Goal: Task Accomplishment & Management: Manage account settings

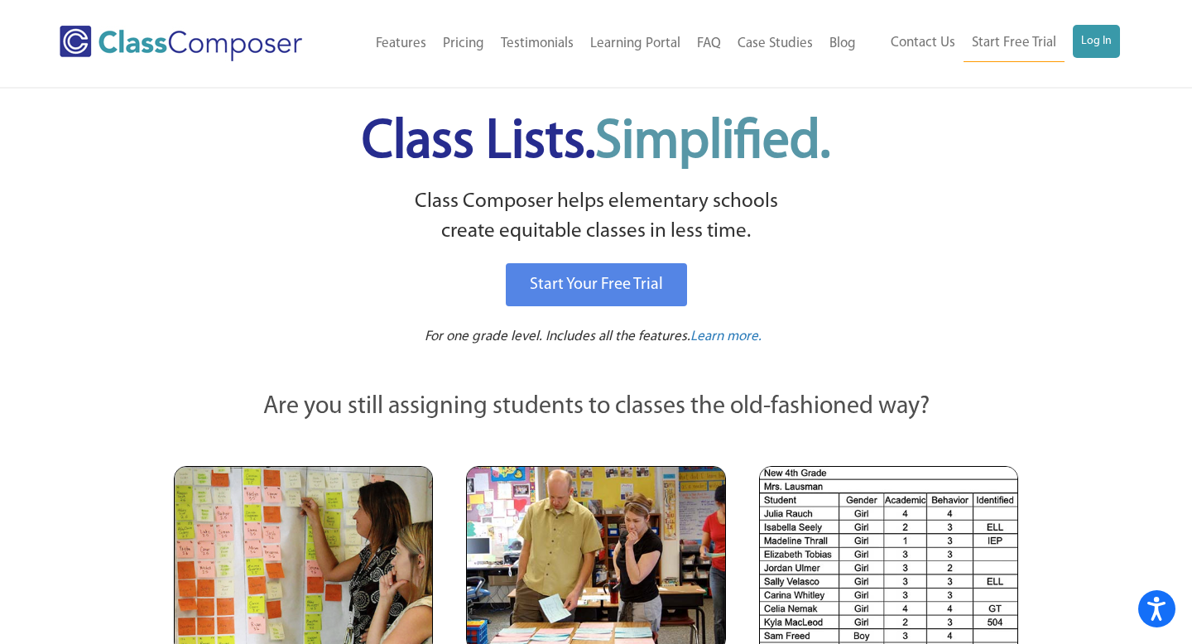
click at [1072, 42] on ul "Contact Us Start Free Trial Log In" at bounding box center [1002, 43] width 238 height 37
click at [1092, 43] on link "Log In" at bounding box center [1096, 41] width 47 height 33
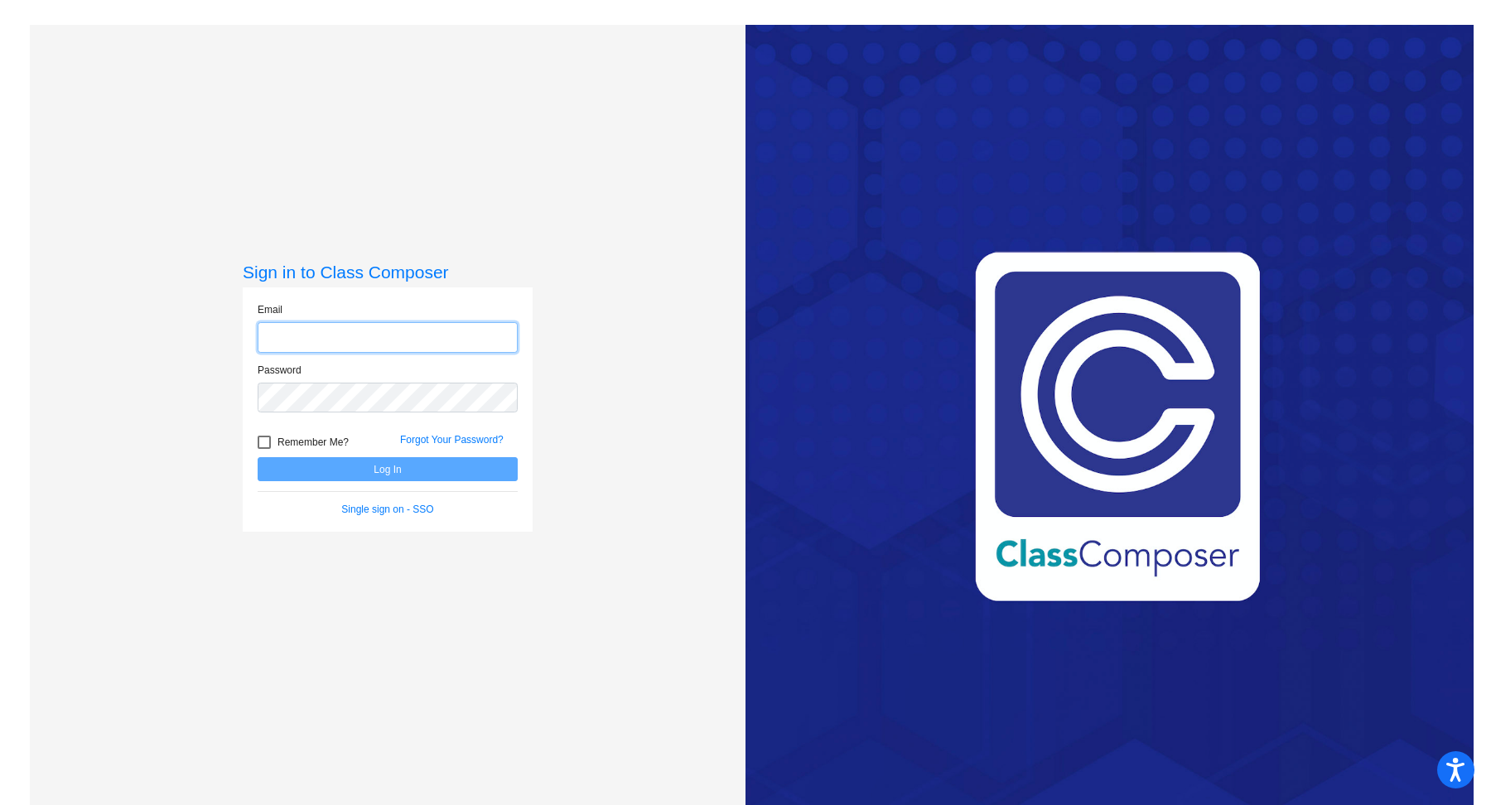
type input "[EMAIL_ADDRESS][DOMAIN_NAME]"
click at [386, 458] on button "Log In" at bounding box center [388, 469] width 260 height 24
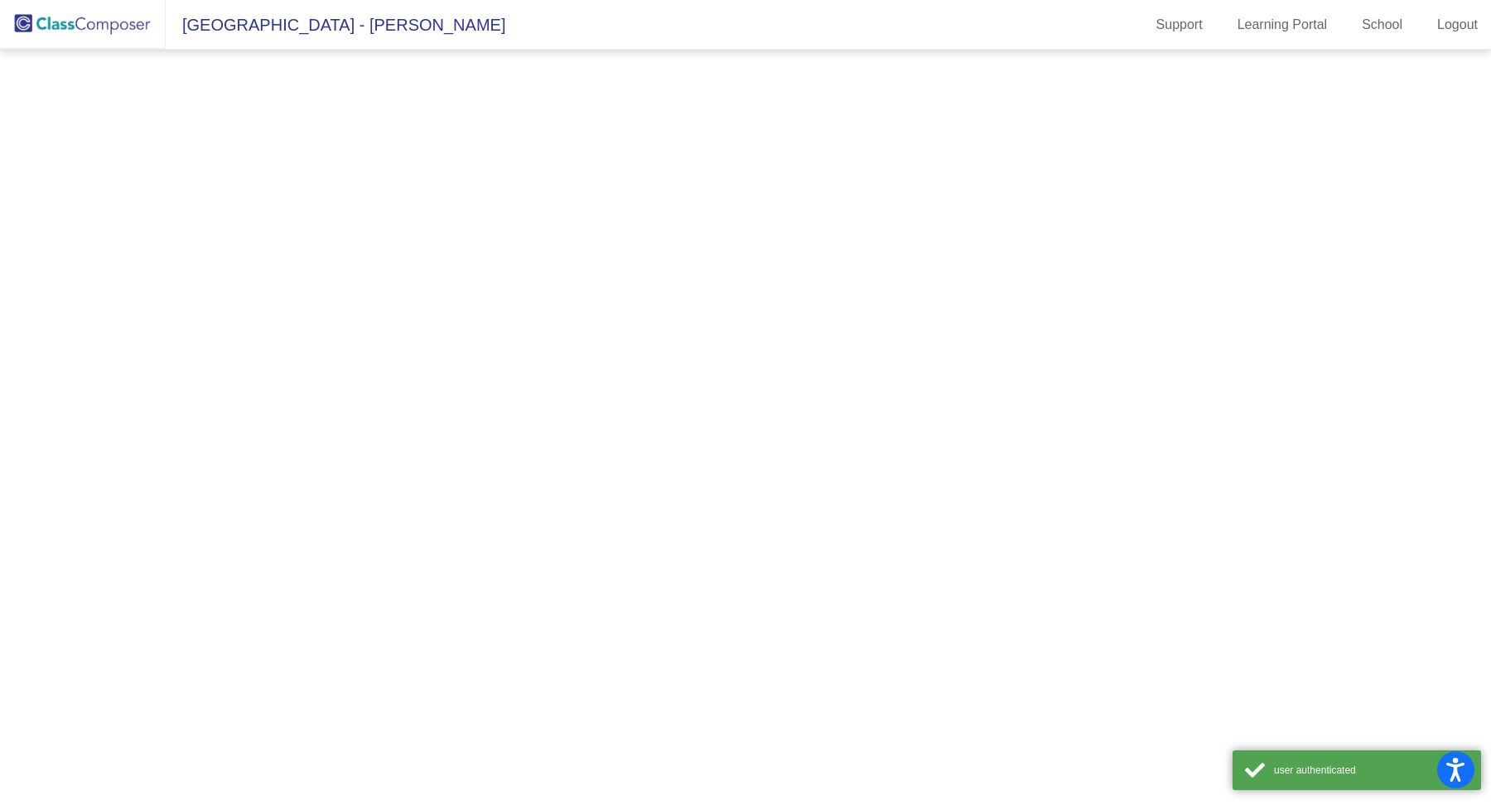
click at [383, 466] on mat-sidenav-content at bounding box center [745, 427] width 1491 height 755
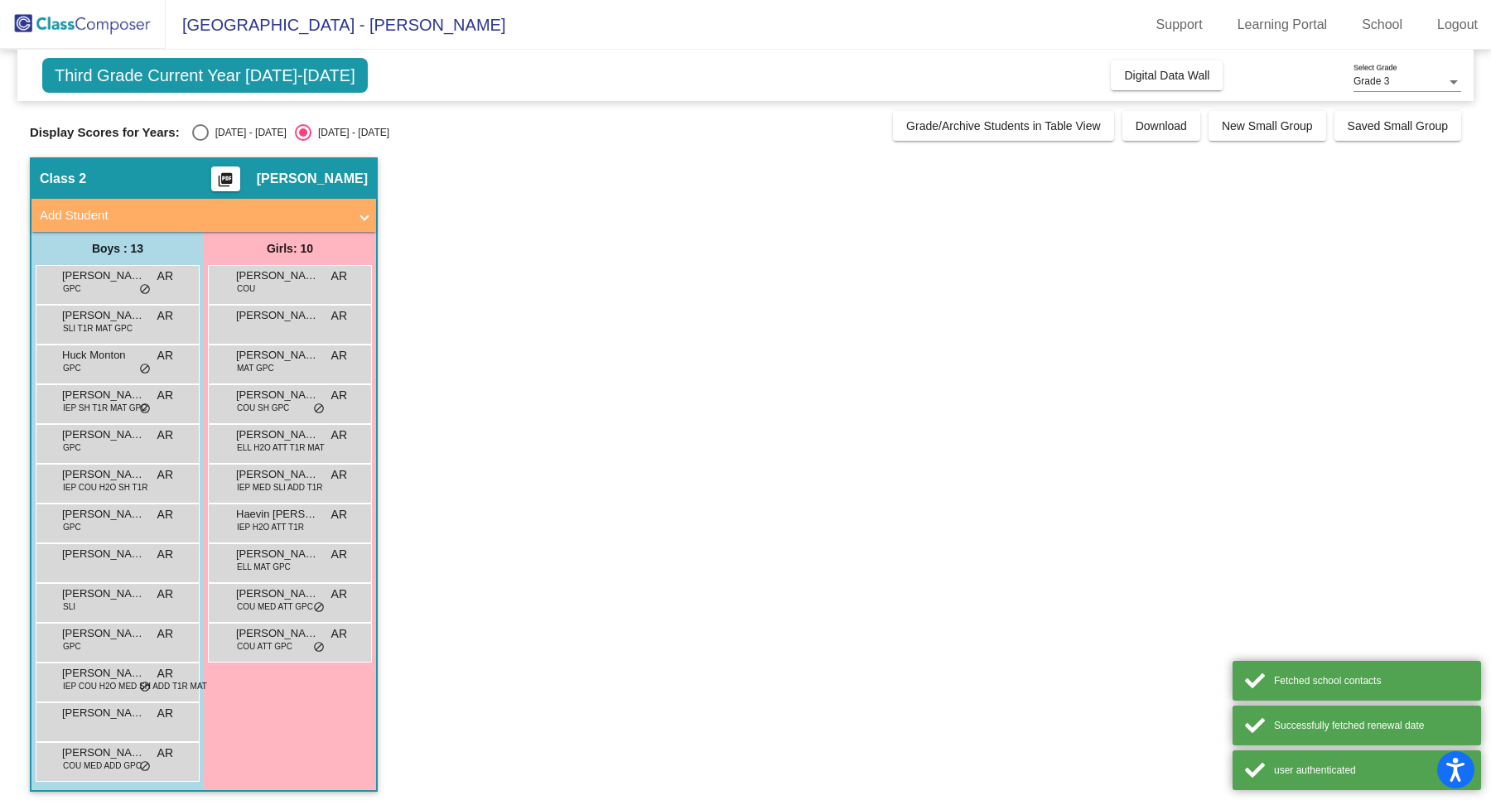
click at [198, 124] on div "Select an option" at bounding box center [200, 132] width 17 height 17
click at [200, 141] on input "2024 - 2025" at bounding box center [200, 141] width 1 height 1
radio input "true"
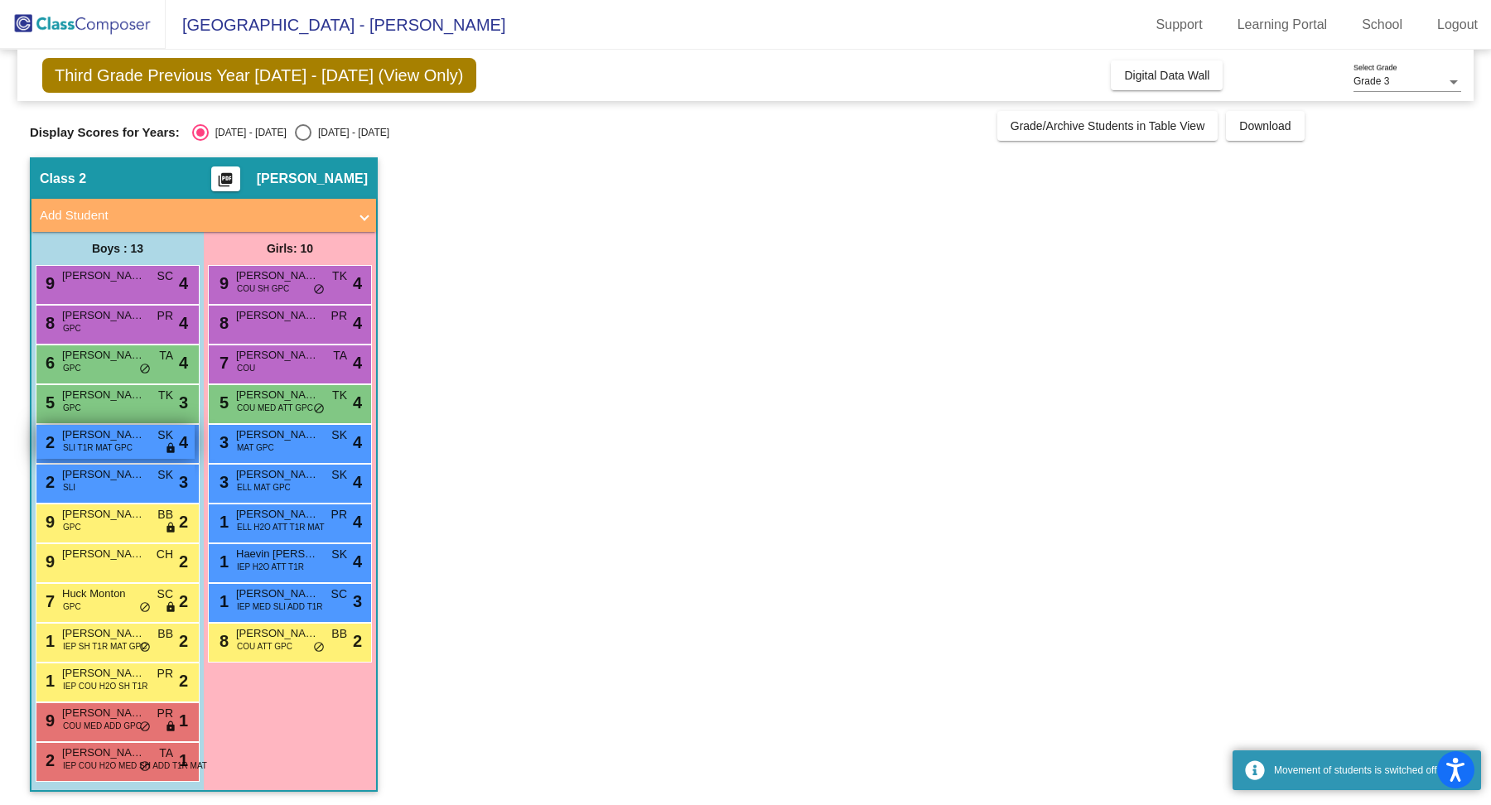
click at [124, 442] on span "SLI T1R MAT GPC" at bounding box center [98, 447] width 70 height 12
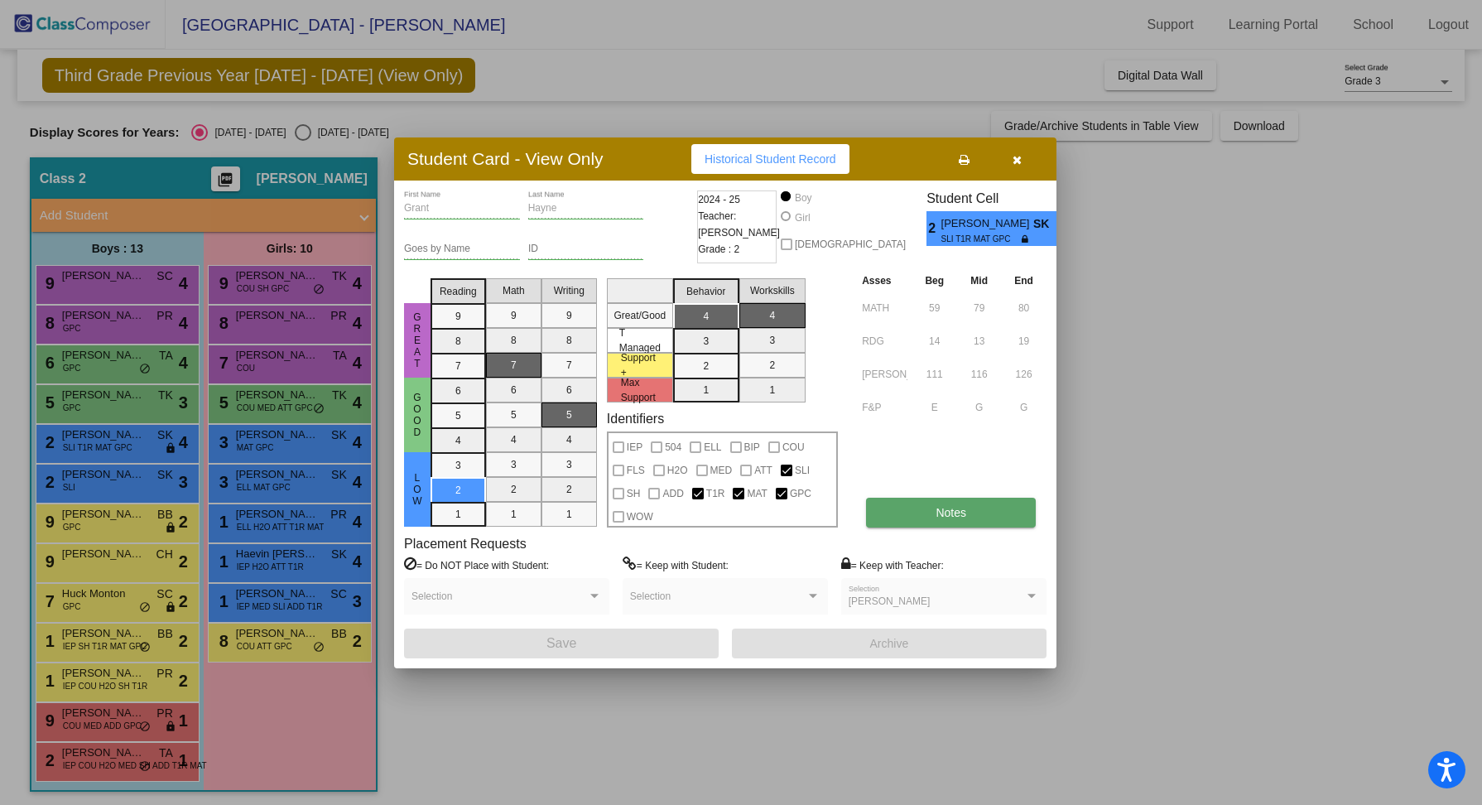
click at [908, 517] on button "Notes" at bounding box center [951, 513] width 170 height 30
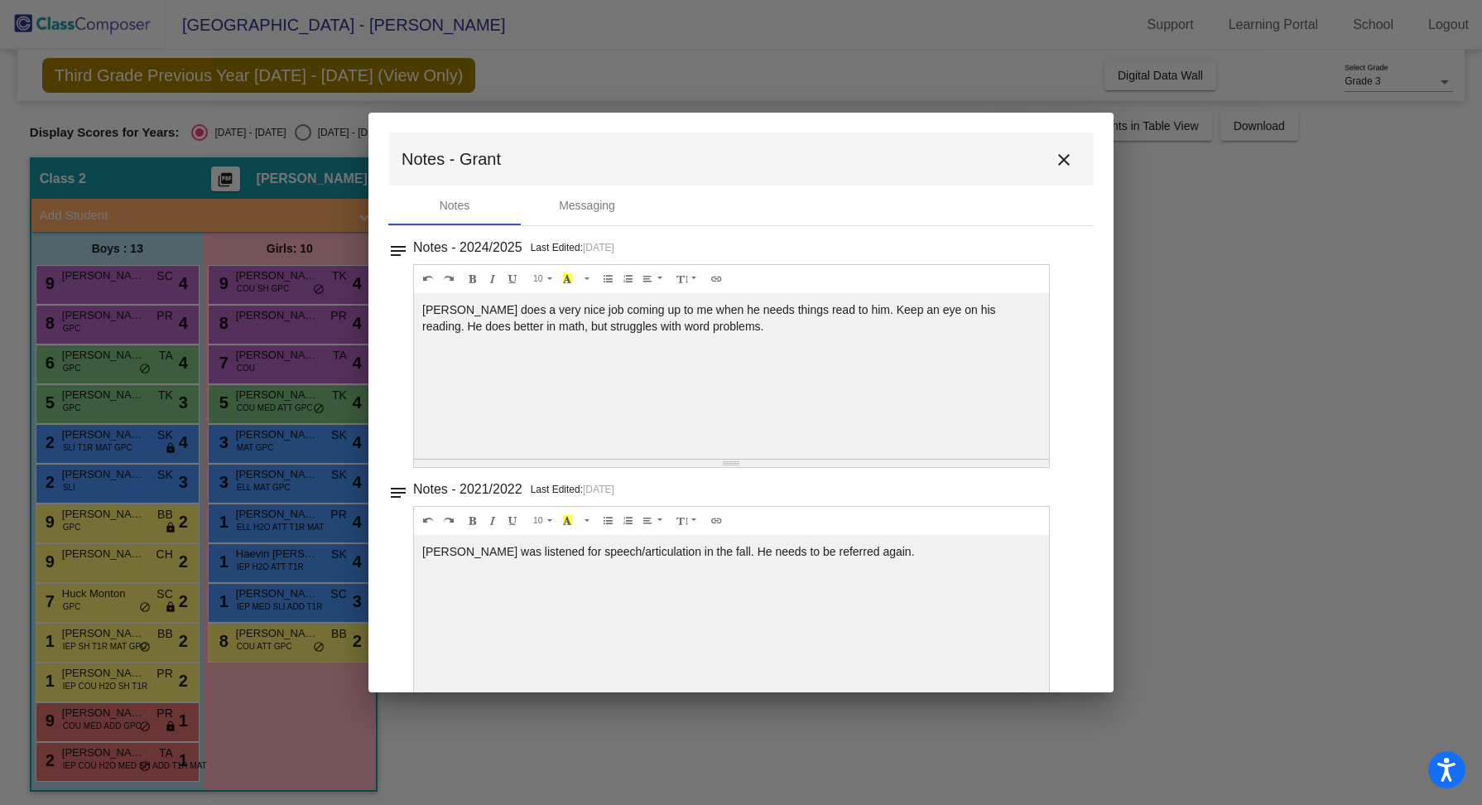
scroll to position [34, 0]
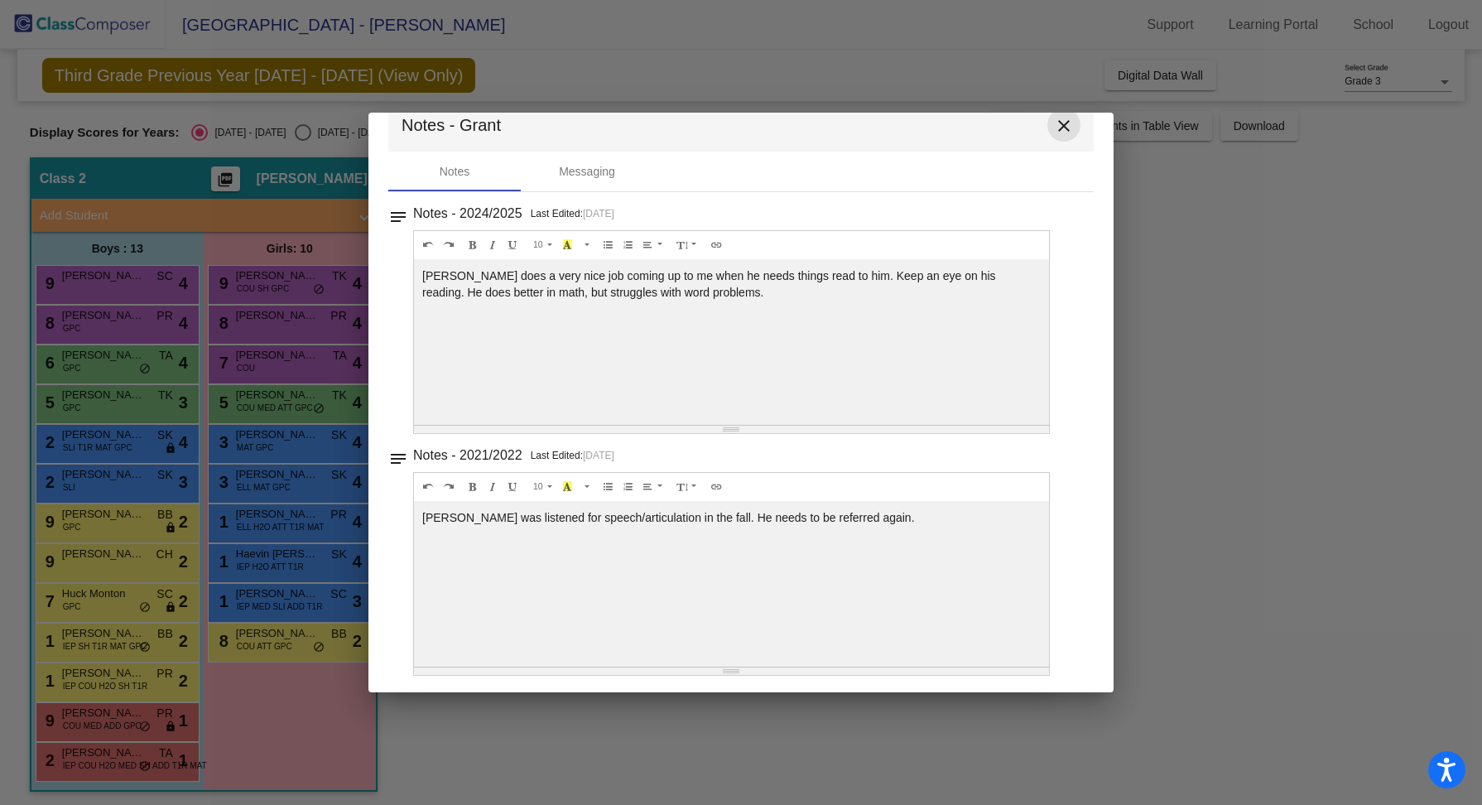
click at [1067, 119] on button "close" at bounding box center [1063, 124] width 33 height 33
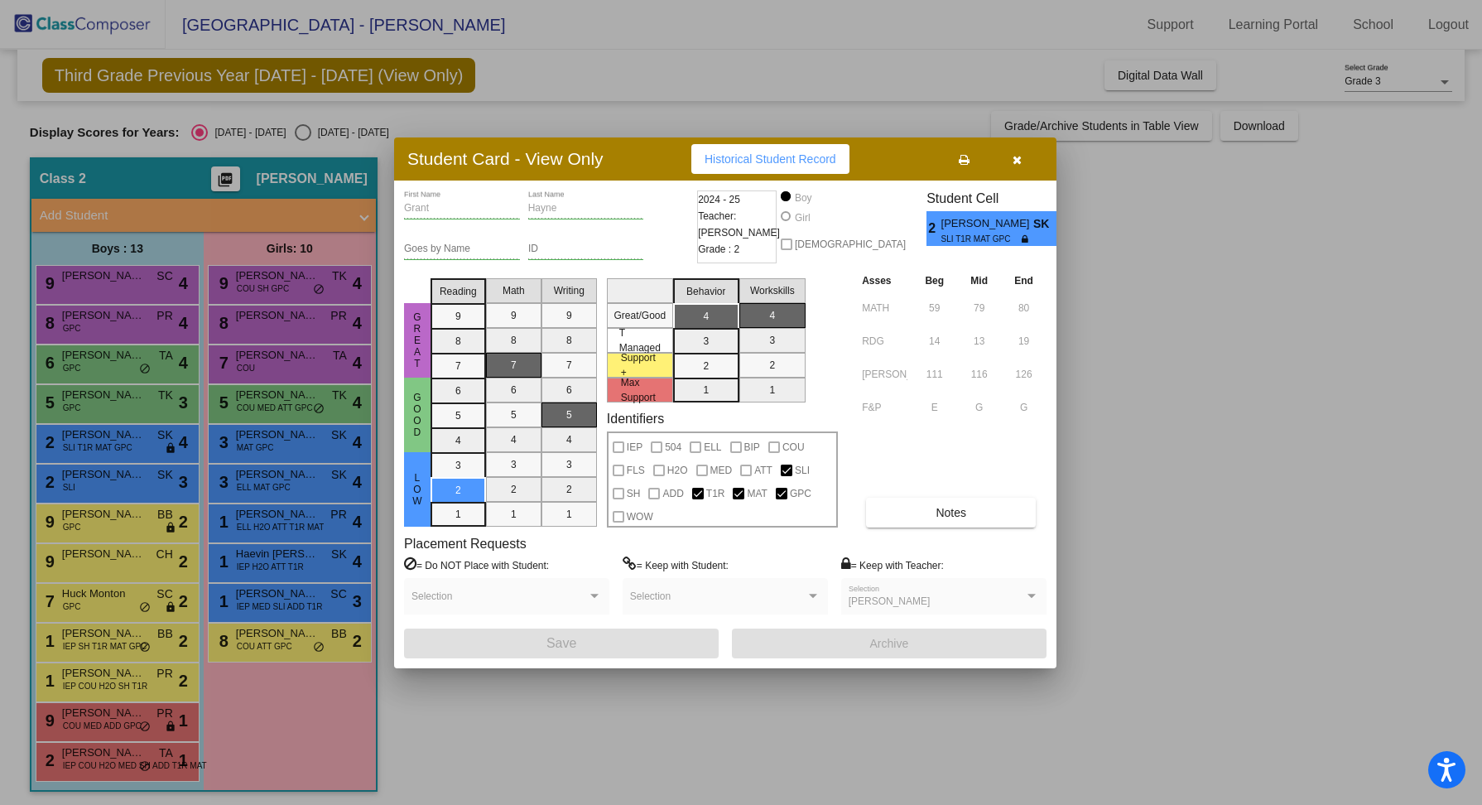
click at [465, 493] on mat-selection-list "Reading 9 8 7 6 5 4 3 2 1" at bounding box center [458, 400] width 55 height 256
click at [1021, 160] on button "button" at bounding box center [1016, 159] width 53 height 30
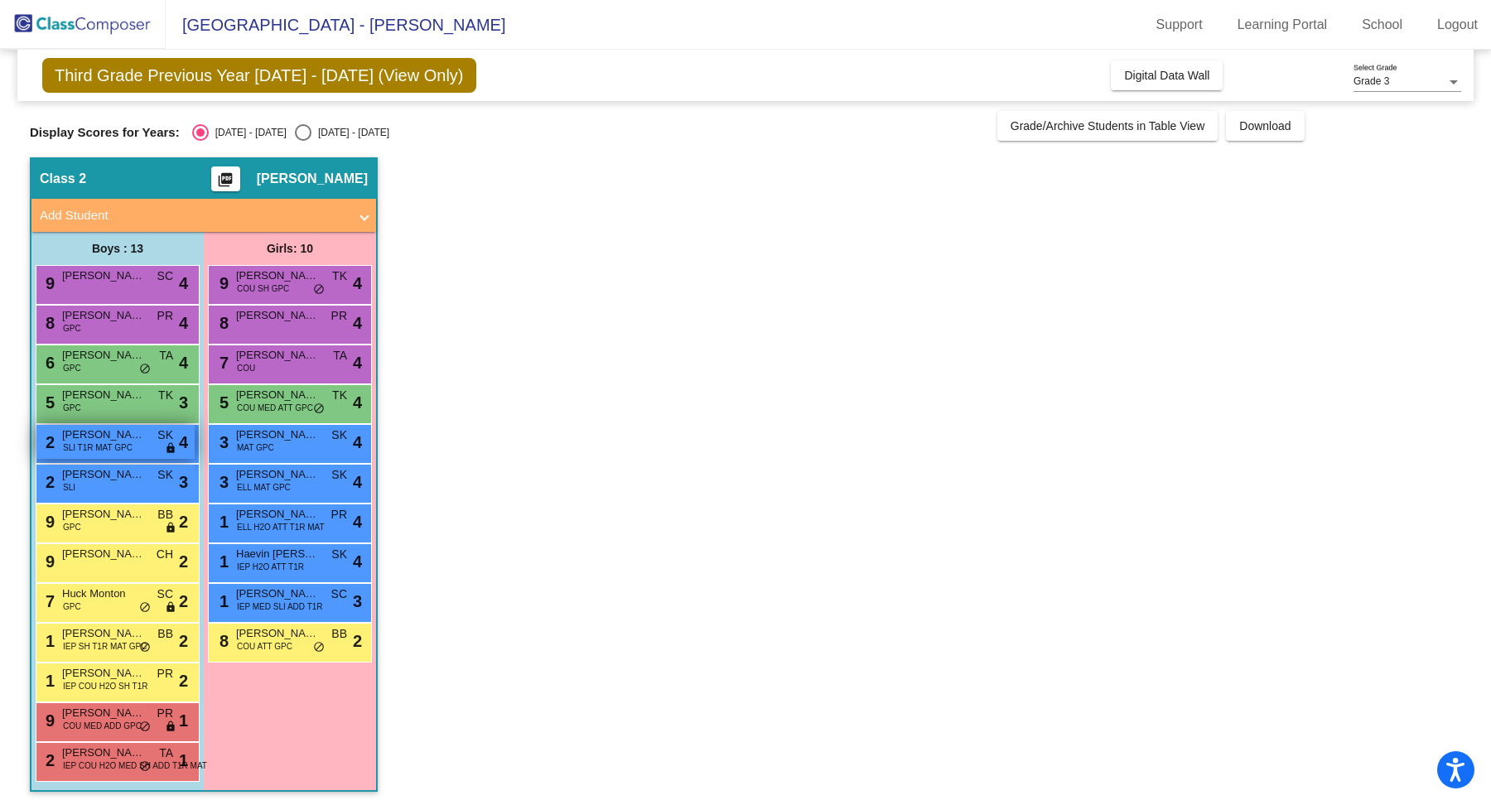
click at [128, 435] on span "Grant Hayne" at bounding box center [103, 434] width 83 height 17
